Goal: Check status: Check status

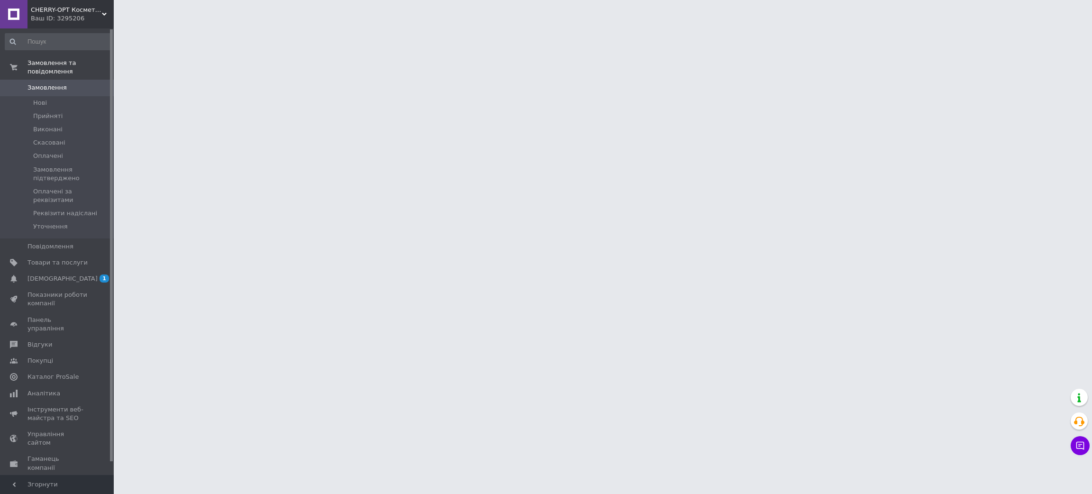
click at [1068, 24] on html "CHERRY-OPT Косметика оптом Ваш ID: 3295206 Сайт CHERRY-OPT Косметика оптом Кабі…" at bounding box center [546, 12] width 1092 height 24
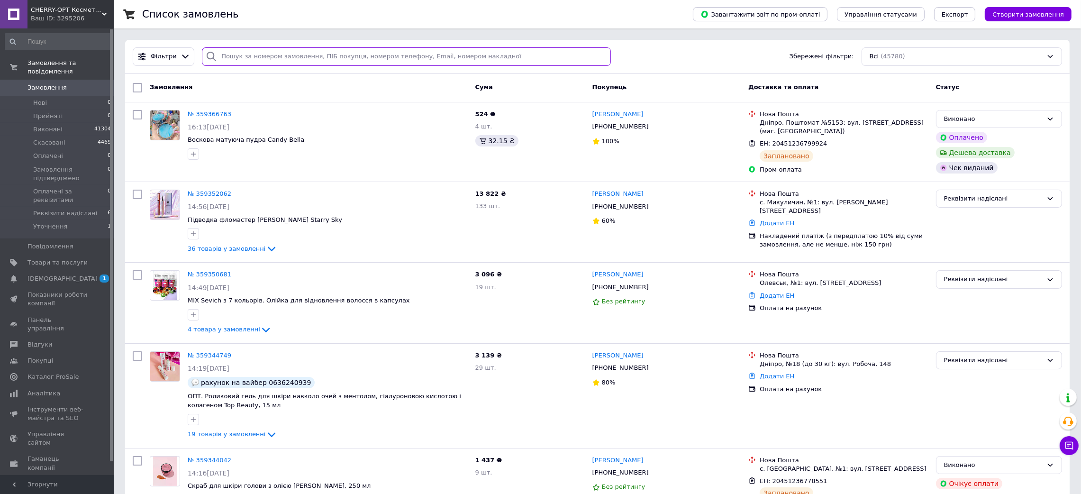
click at [317, 52] on input "search" at bounding box center [406, 56] width 409 height 18
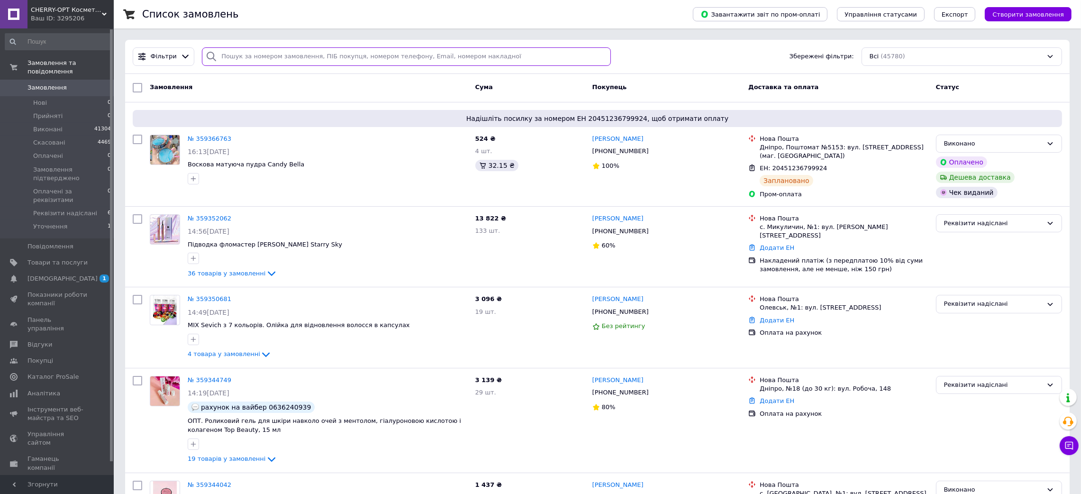
paste input "359340806"
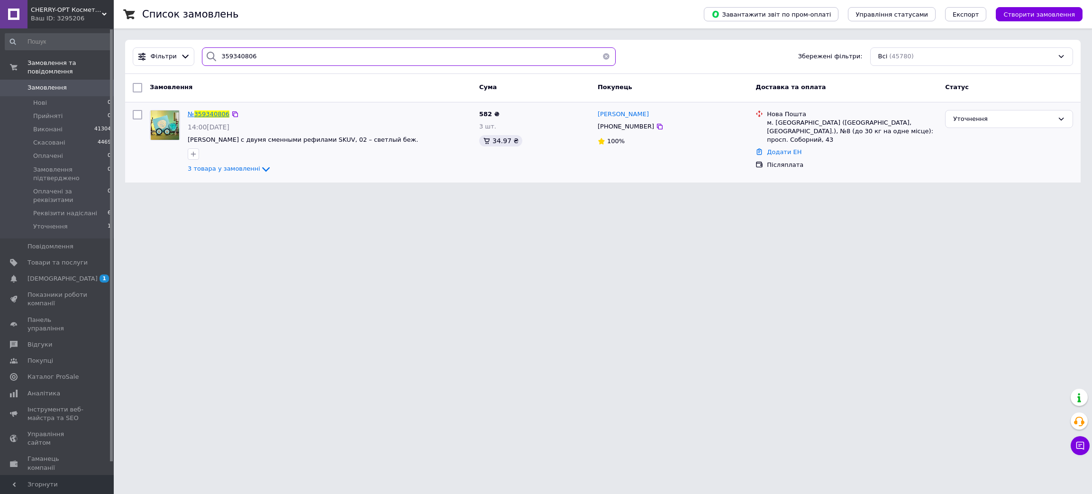
type input "359340806"
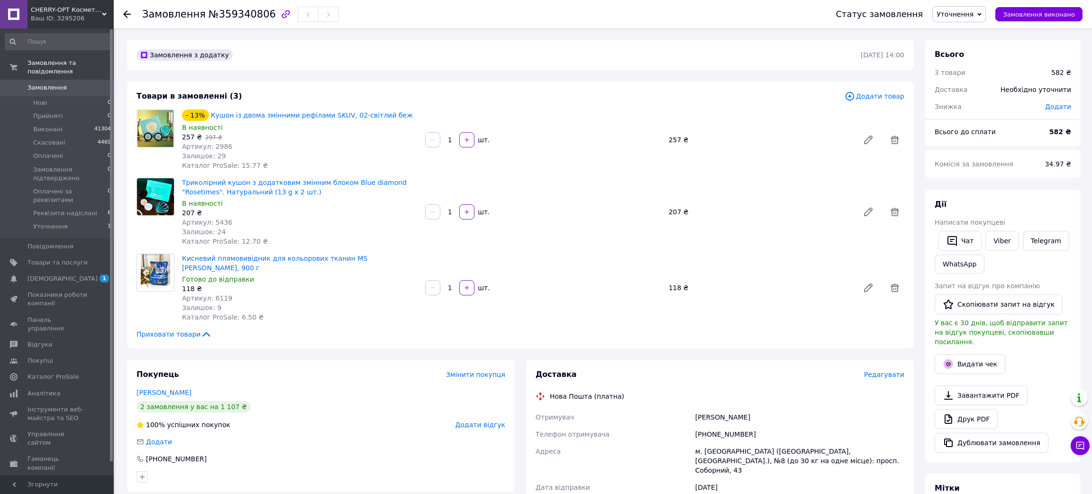
drag, startPoint x: 0, startPoint y: 0, endPoint x: 1045, endPoint y: 210, distance: 1066.2
click at [1045, 210] on div "Дії Написати покупцеві   Чат Viber Telegram WhatsApp Запит на відгук про компан…" at bounding box center [1003, 326] width 137 height 254
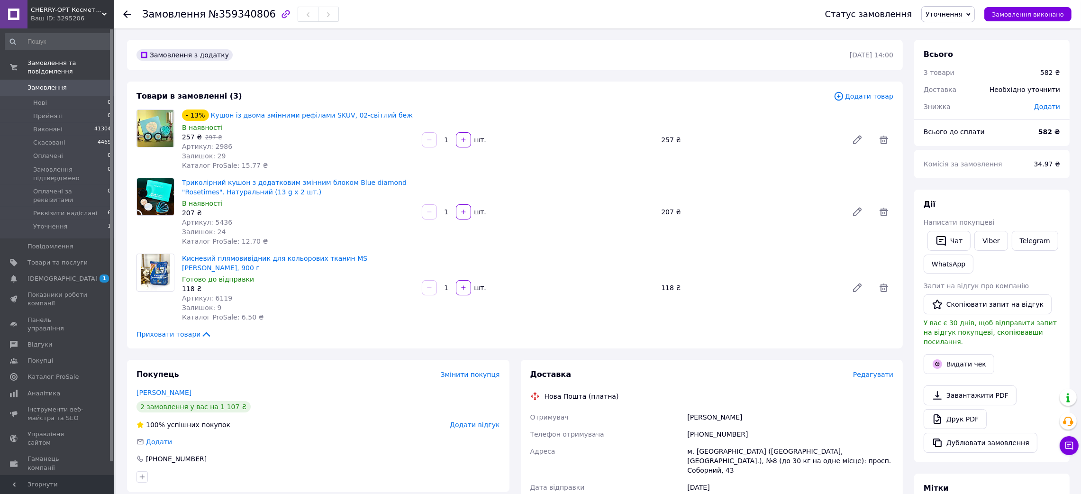
click at [1023, 209] on div "Дії" at bounding box center [992, 204] width 137 height 11
